Goal: Task Accomplishment & Management: Use online tool/utility

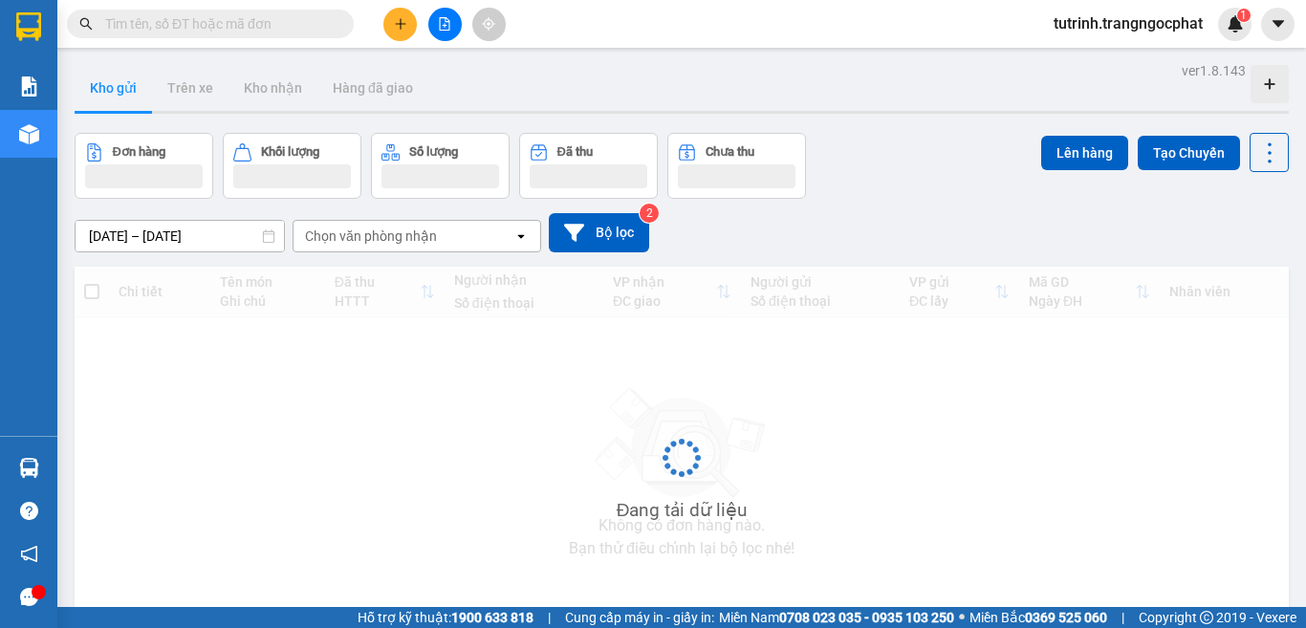
click at [1128, 21] on span "tutrinh.trangngocphat" at bounding box center [1128, 23] width 180 height 24
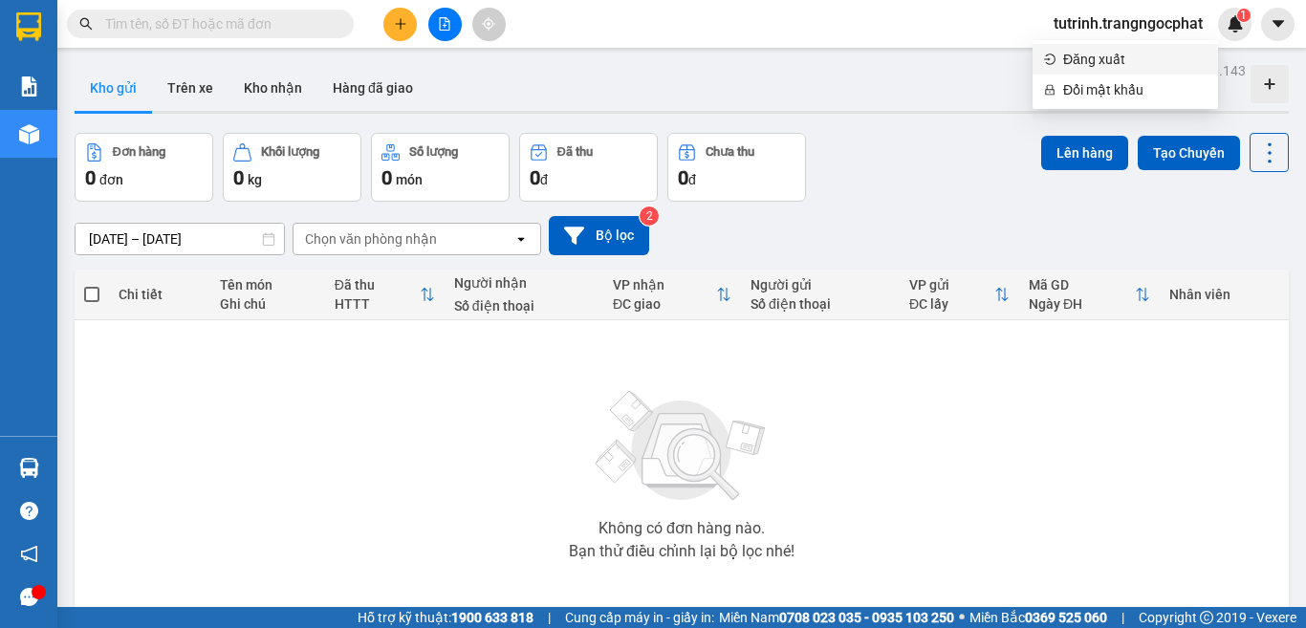
click at [1109, 61] on span "Đăng xuất" at bounding box center [1134, 59] width 143 height 21
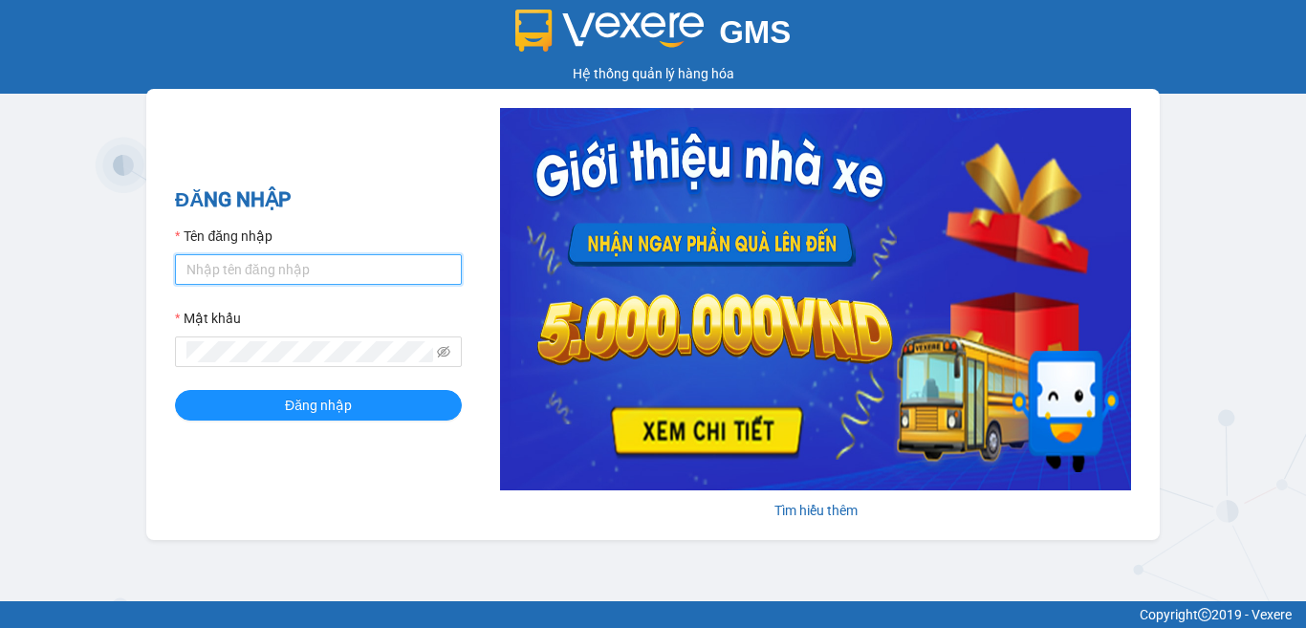
click at [405, 261] on input "Tên đăng nhập" at bounding box center [318, 269] width 287 height 31
type input "bichhang.trangngocphat"
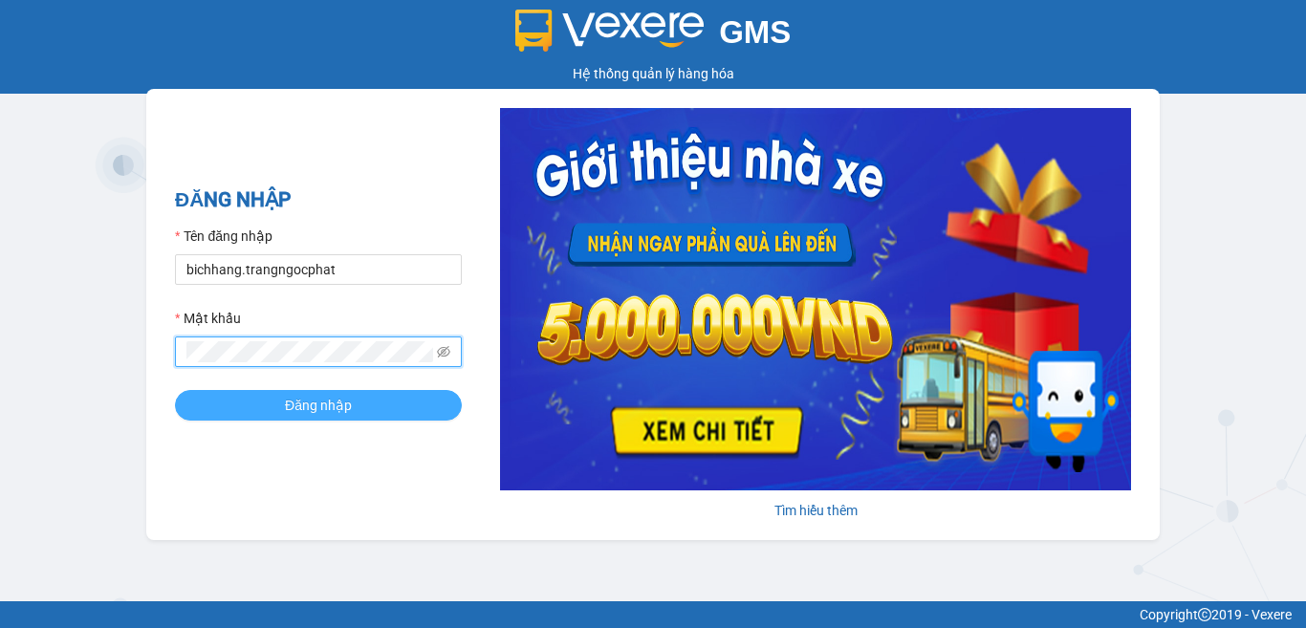
click at [316, 413] on span "Đăng nhập" at bounding box center [318, 405] width 67 height 21
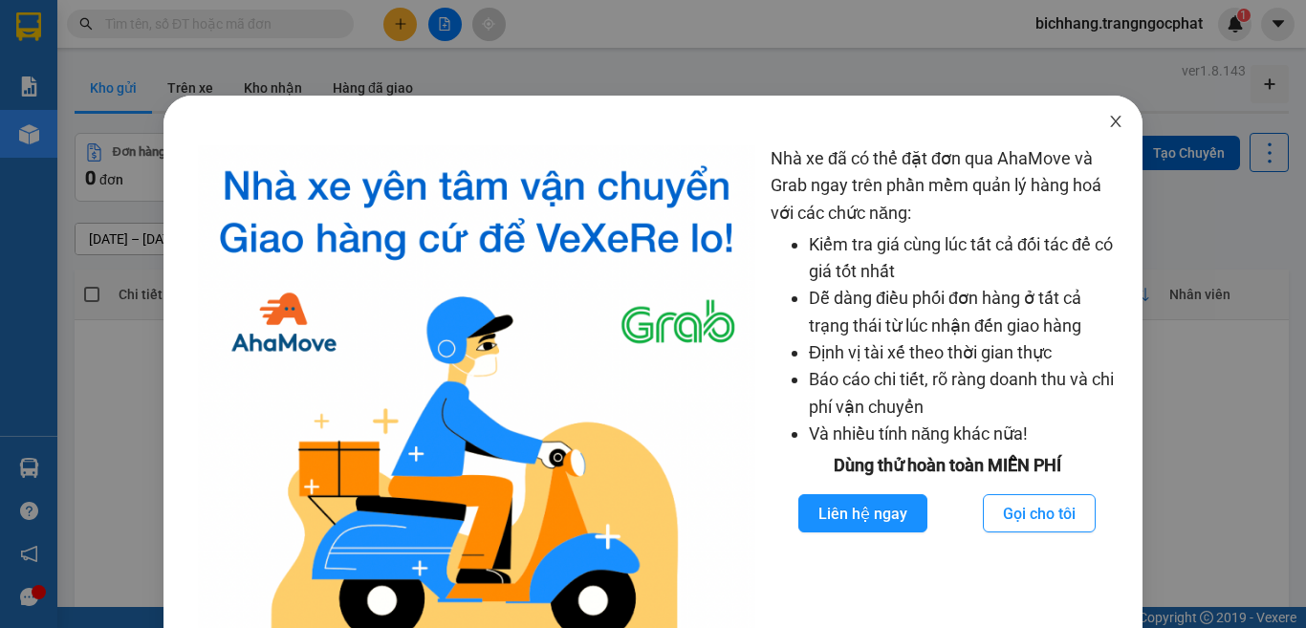
click at [1108, 126] on icon "close" at bounding box center [1115, 121] width 15 height 15
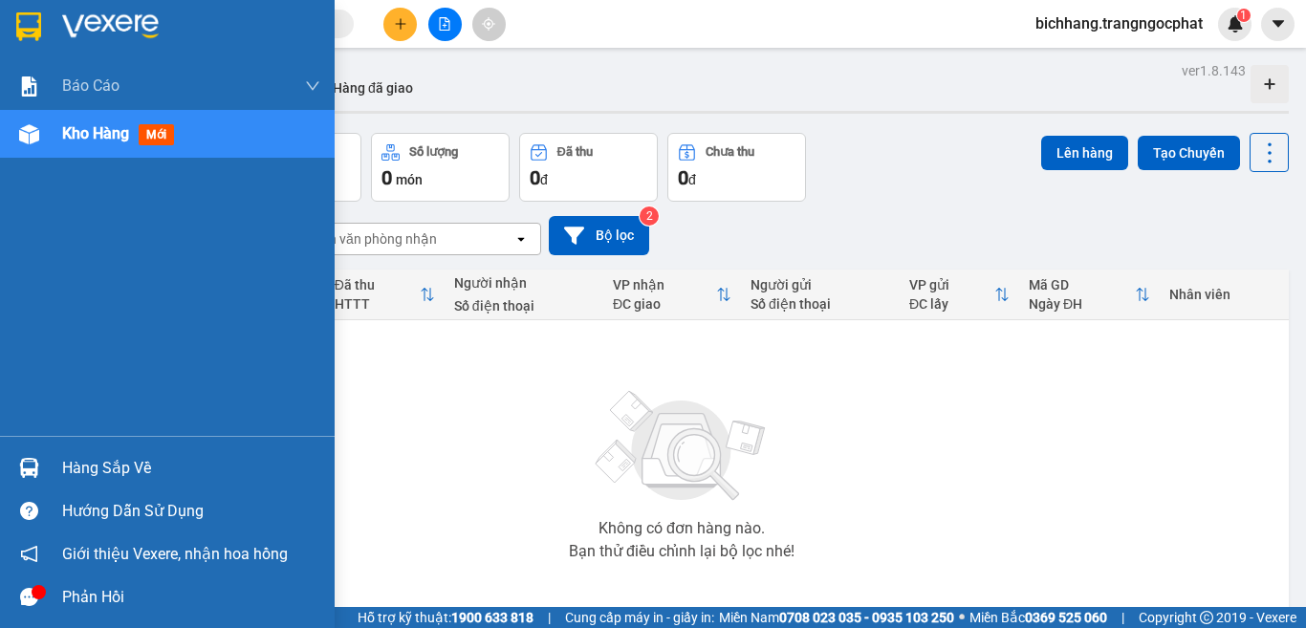
click at [105, 469] on div "Hàng sắp về" at bounding box center [191, 468] width 258 height 29
click at [32, 312] on div "Báo cáo Doanh số tạo đơn theo VP gửi mới (nhà xe) Doanh số tạo đơn theo VP gửi …" at bounding box center [167, 314] width 335 height 628
click at [103, 134] on span "Kho hàng" at bounding box center [95, 133] width 67 height 18
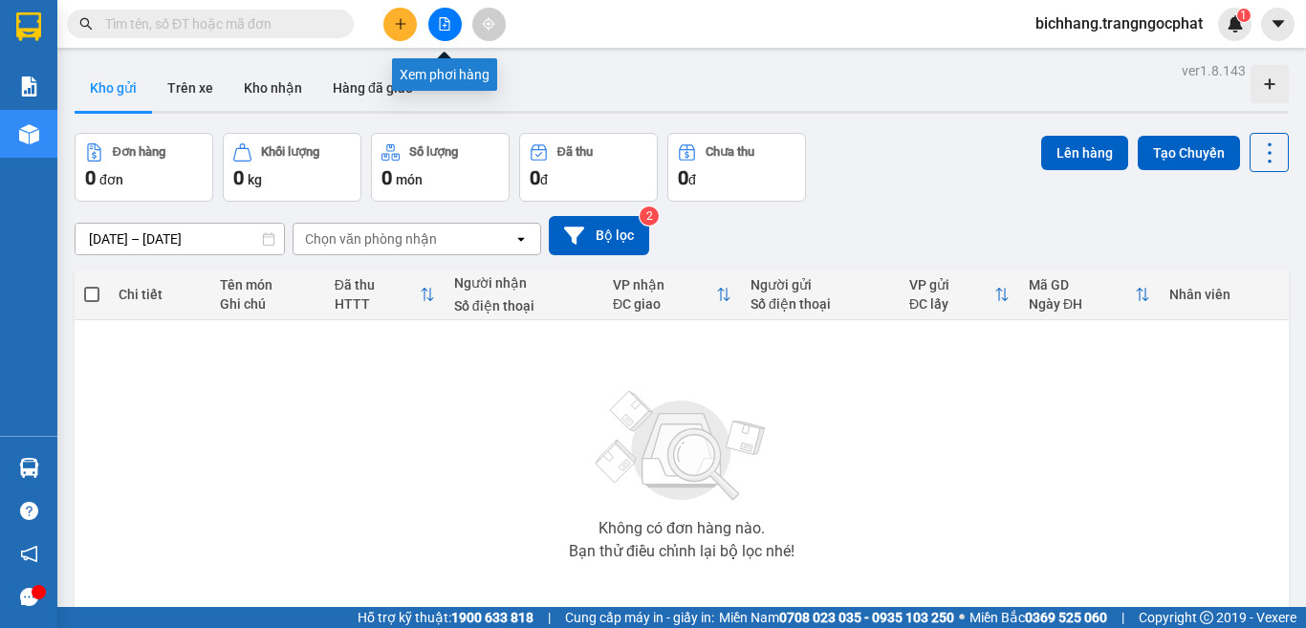
click at [439, 25] on icon "file-add" at bounding box center [444, 23] width 13 height 13
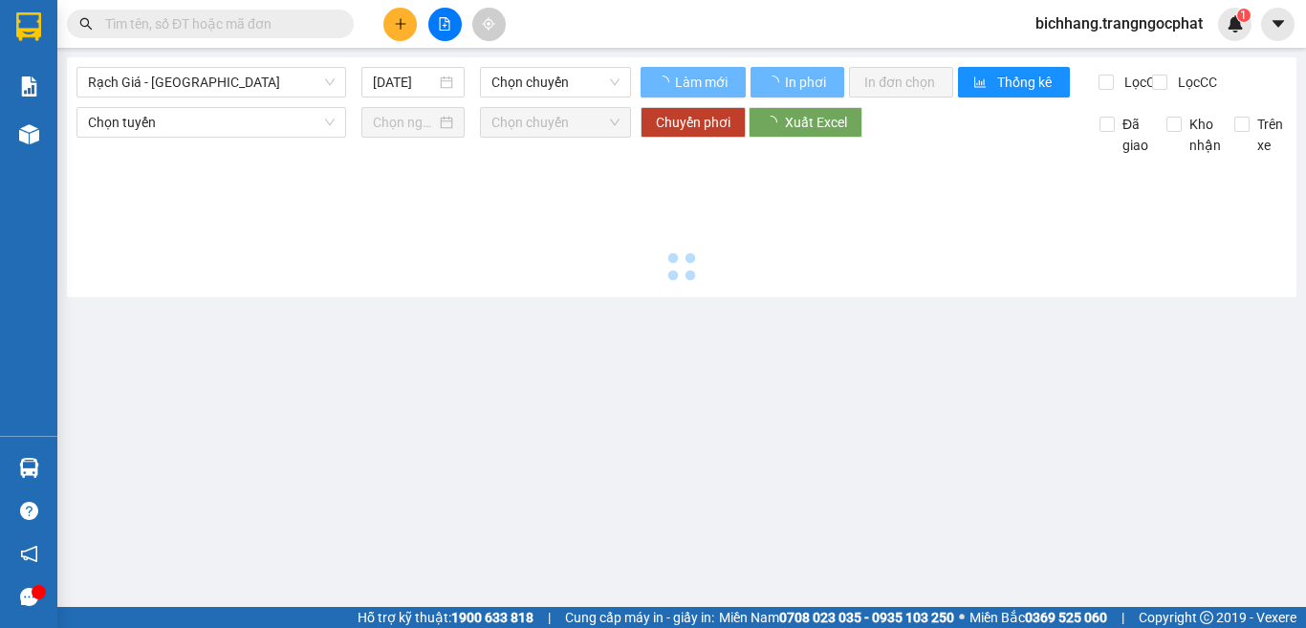
type input "[DATE]"
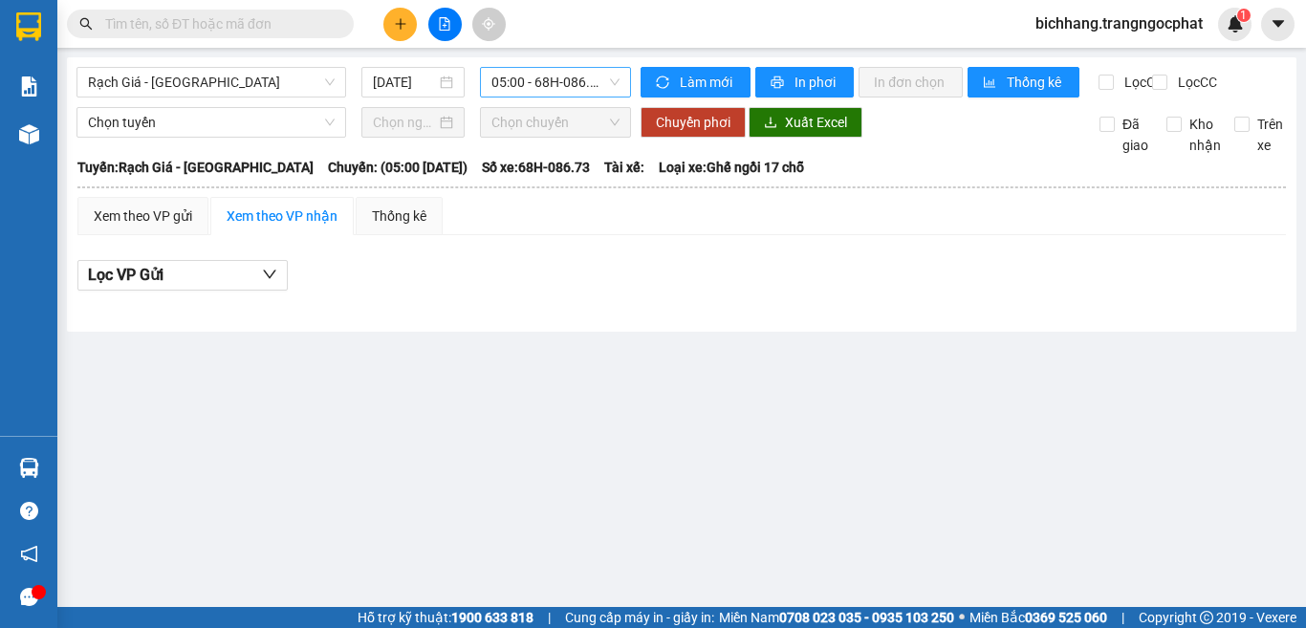
click at [586, 84] on span "05:00 - 68H-086.73" at bounding box center [555, 82] width 128 height 29
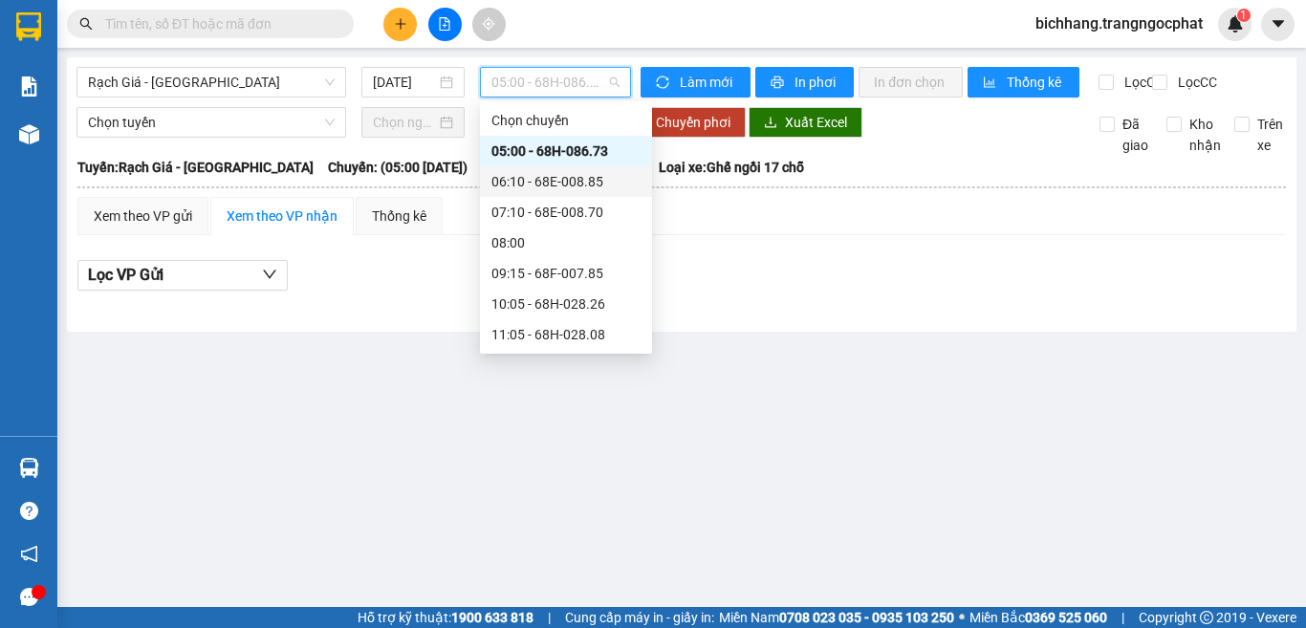
click at [527, 177] on div "06:10 - 68E-008.85" at bounding box center [565, 181] width 149 height 21
